Goal: Check status: Check status

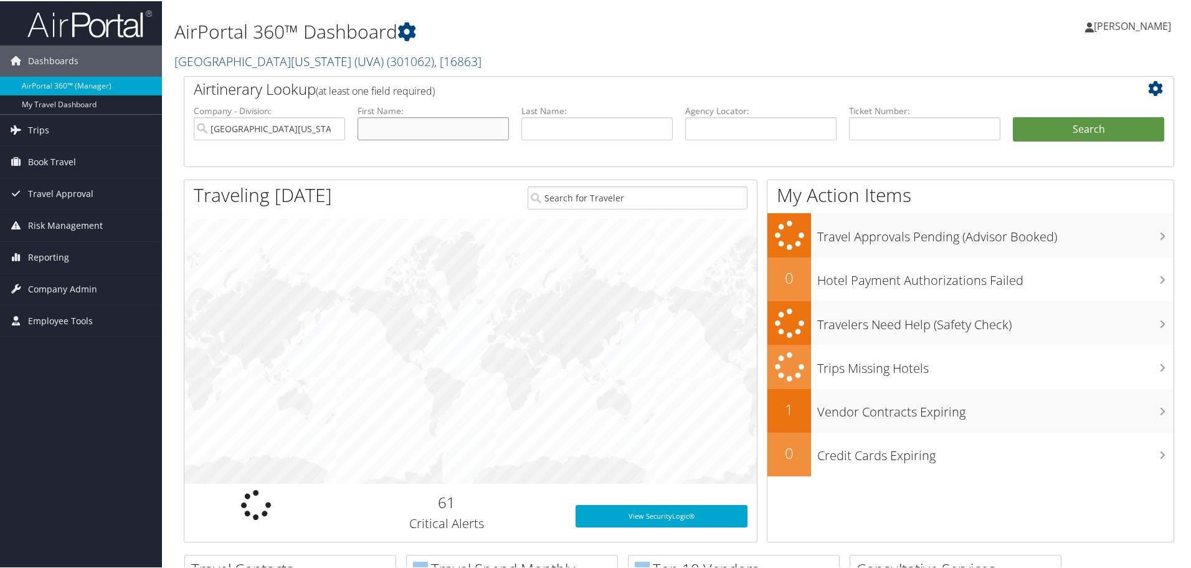
click at [399, 130] on input "text" at bounding box center [433, 127] width 151 height 23
click at [529, 137] on input "text" at bounding box center [596, 127] width 151 height 23
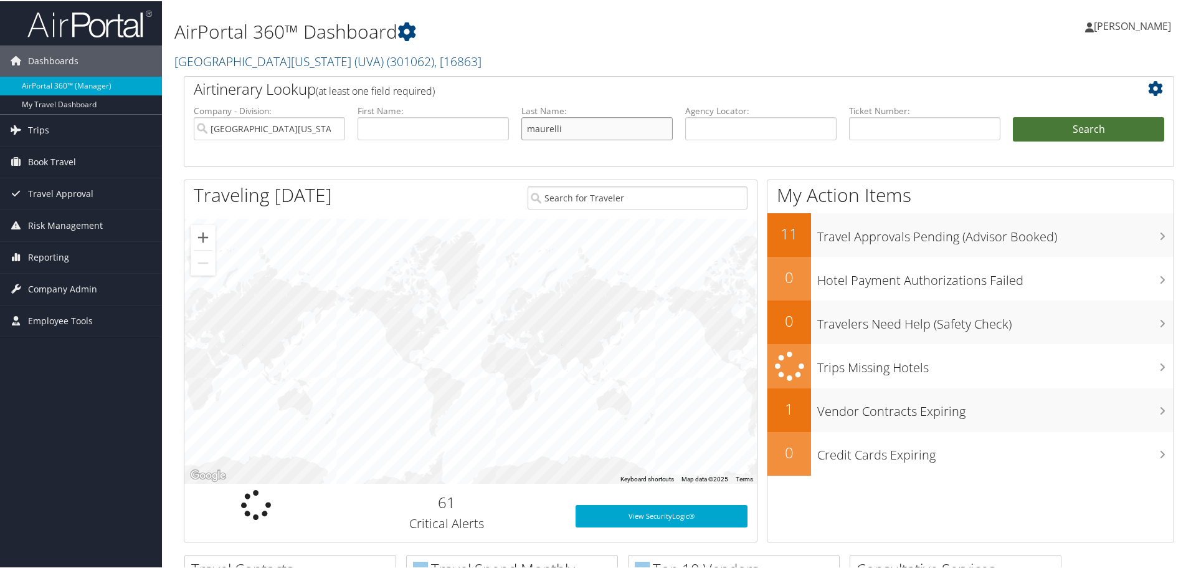
type input "maurelli"
click at [1110, 132] on button "Search" at bounding box center [1088, 128] width 151 height 25
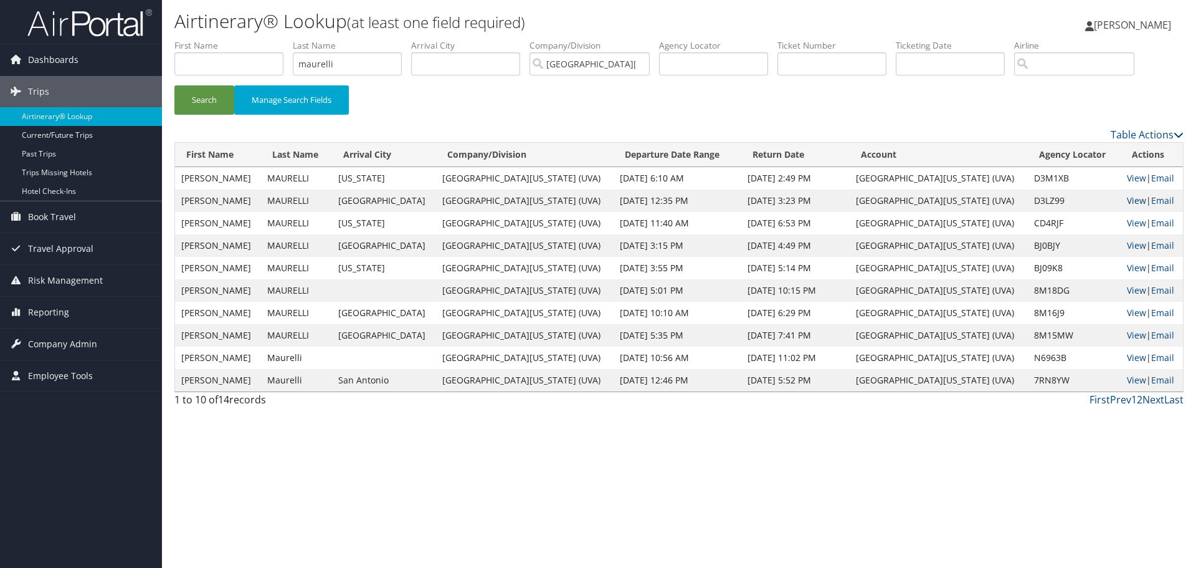
click at [1127, 197] on link "View" at bounding box center [1136, 200] width 19 height 12
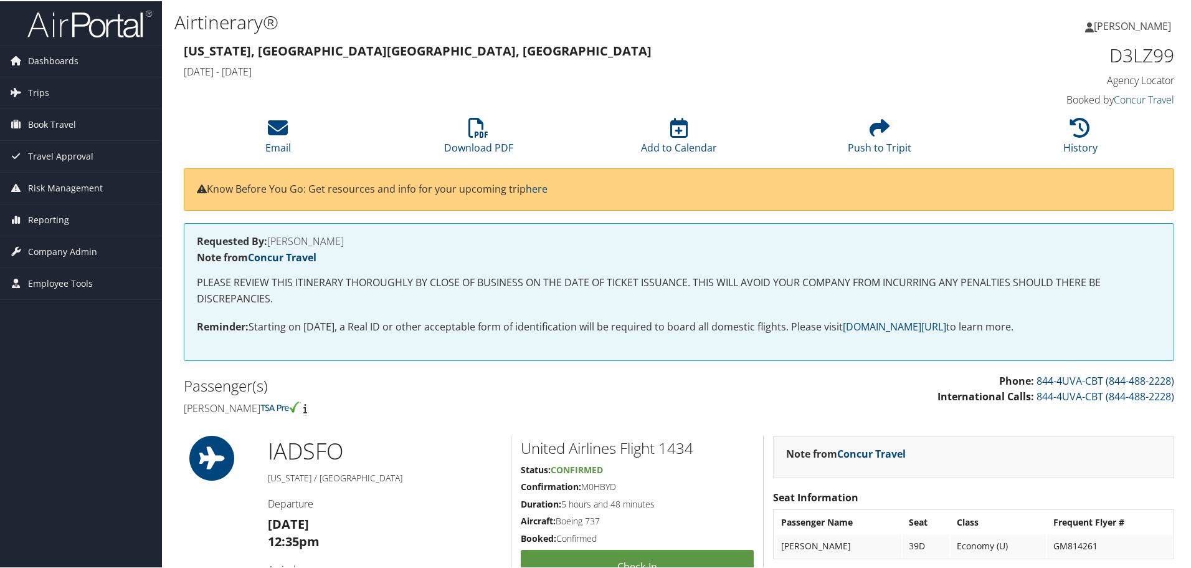
drag, startPoint x: 612, startPoint y: 486, endPoint x: 585, endPoint y: 488, distance: 26.9
click at [585, 488] on h5 "Confirmation: M0HBYD" at bounding box center [637, 485] width 233 height 12
copy h5 "M0HBYD"
